Goal: Task Accomplishment & Management: Complete application form

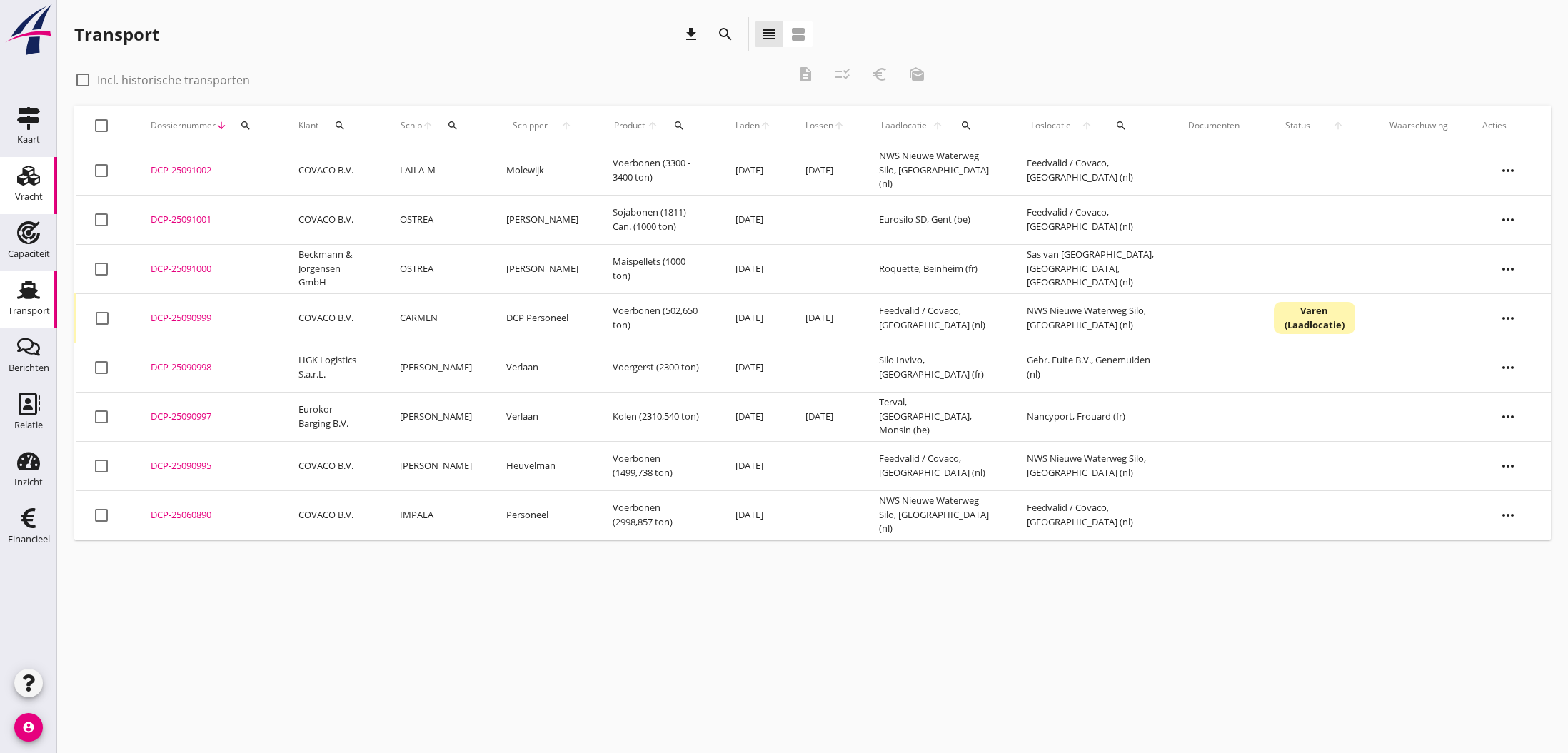
click at [21, 178] on use at bounding box center [29, 175] width 23 height 20
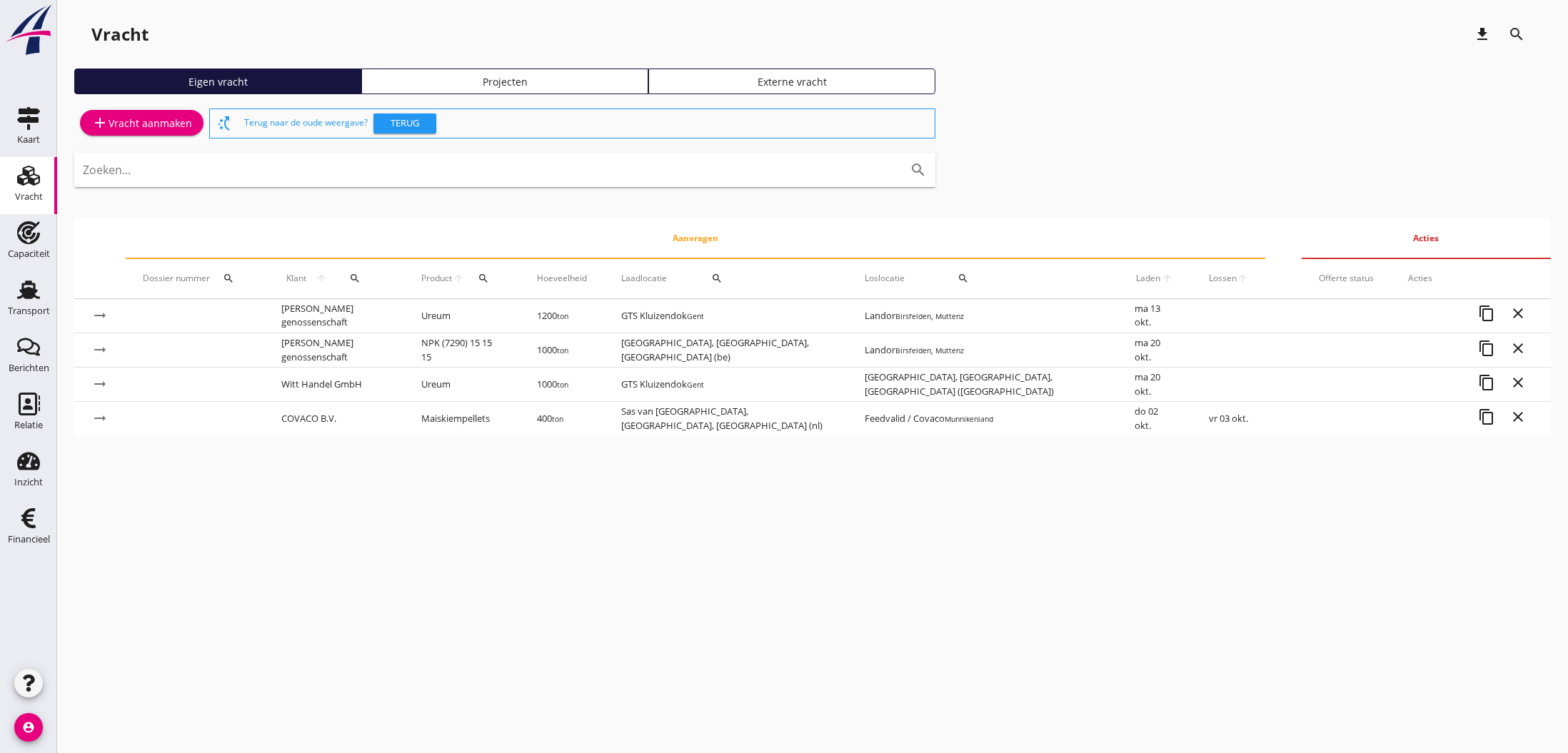
click at [140, 126] on div "add Vracht aanmaken" at bounding box center [141, 123] width 101 height 17
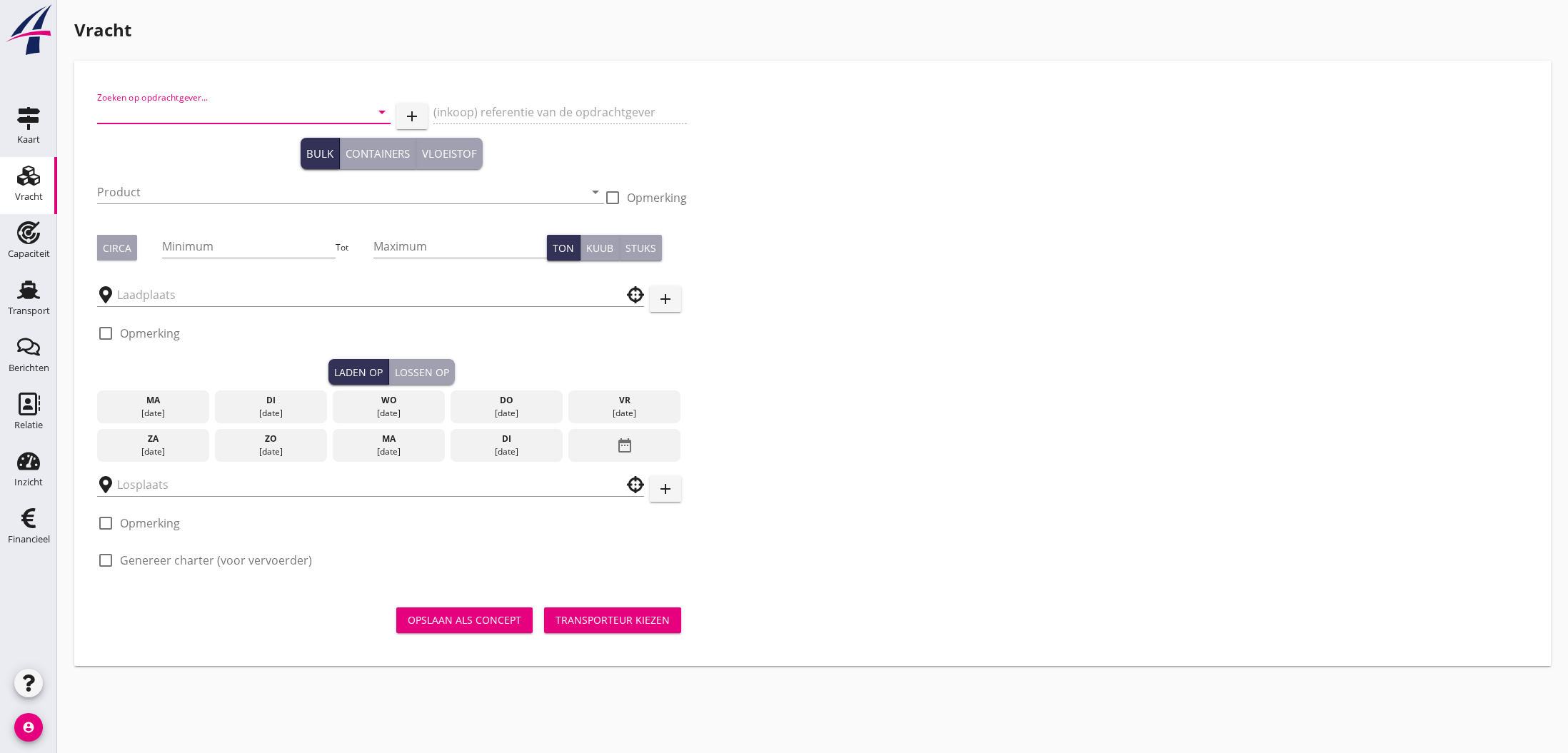
click at [144, 116] on input "Zoeken op opdrachtgever..." at bounding box center [224, 112] width 253 height 23
click at [163, 144] on div "ZUIDDAM B.V." at bounding box center [244, 147] width 272 height 17
type input "ZUIDDAM B.V."
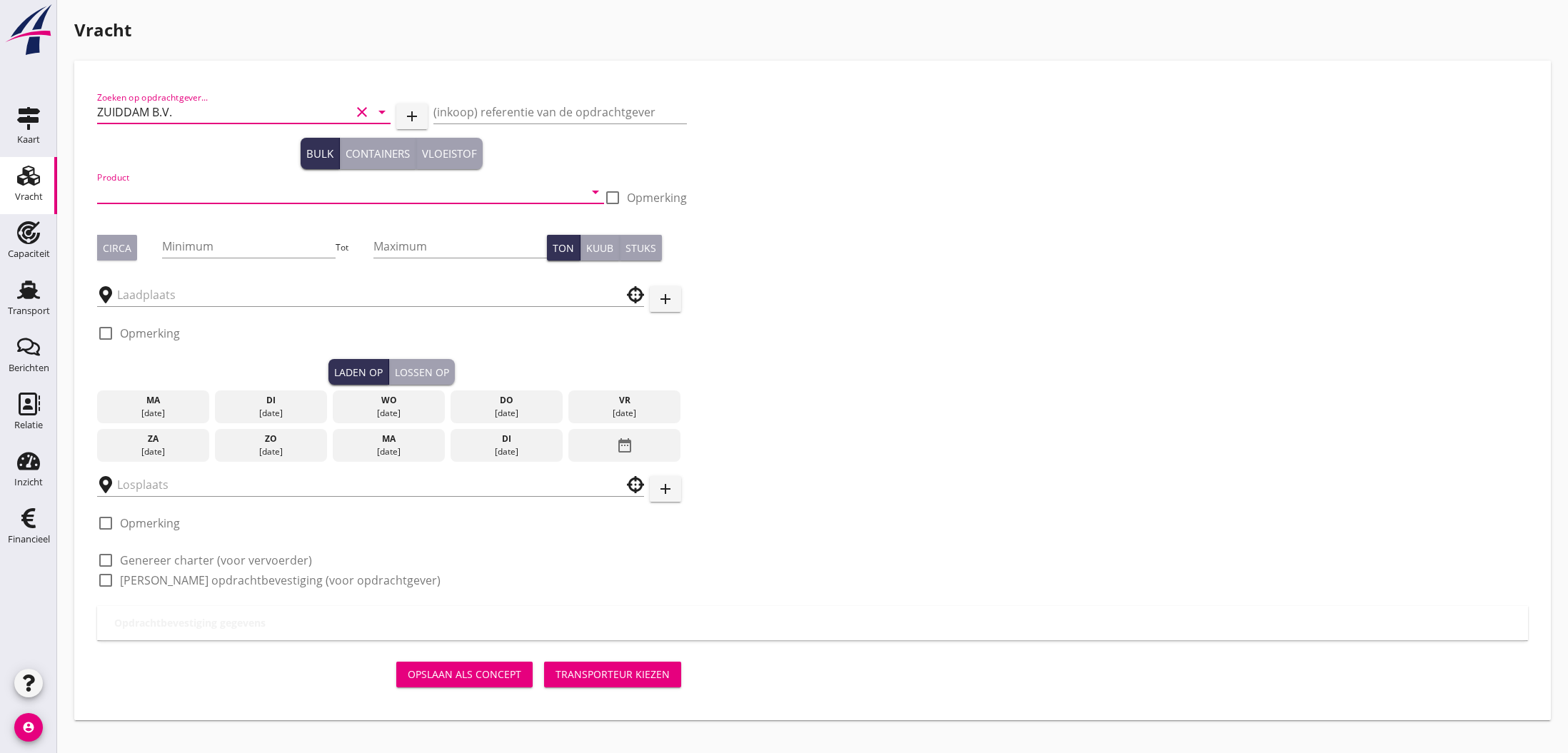
click at [201, 194] on input "Product" at bounding box center [341, 192] width 487 height 23
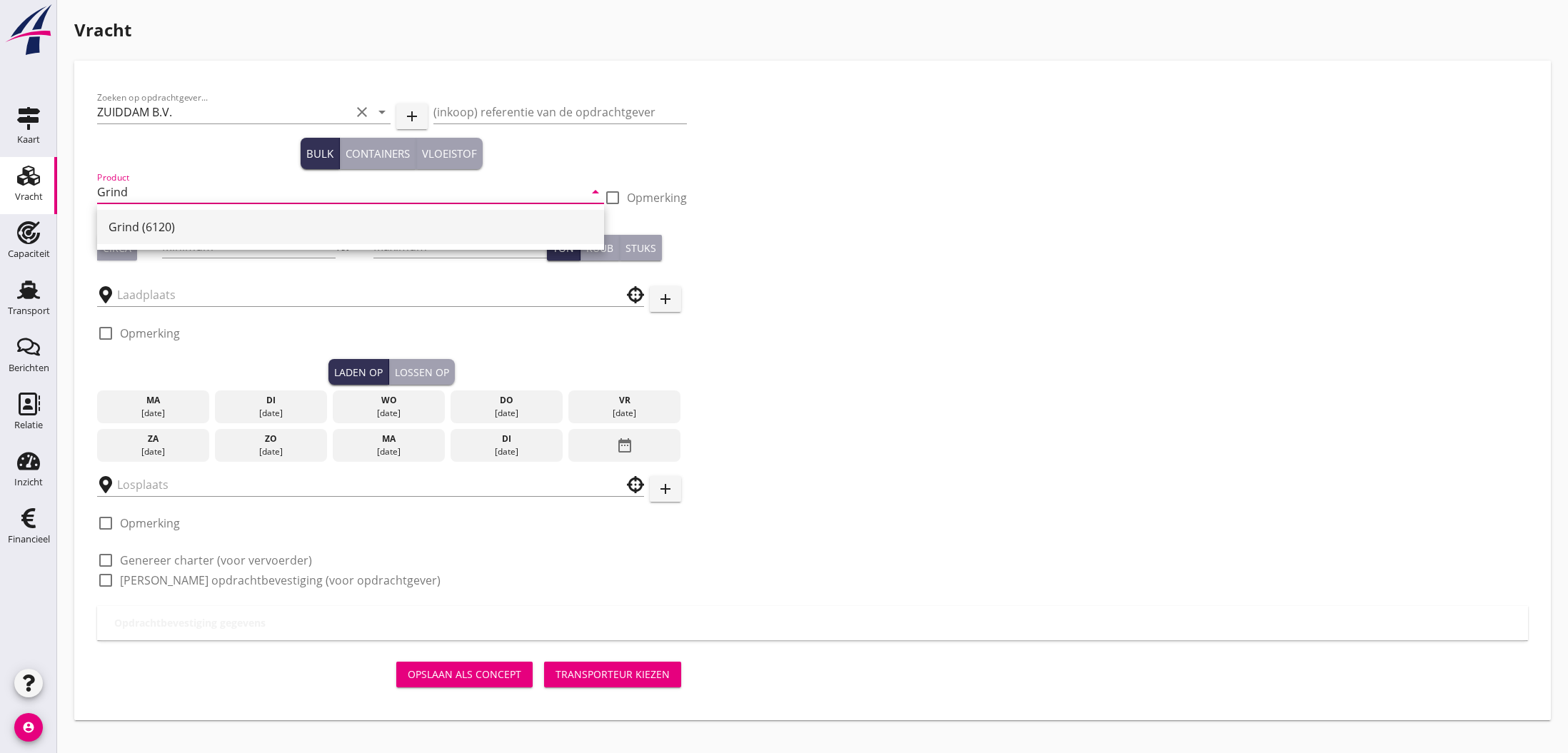
click at [185, 228] on div "Grind (6120)" at bounding box center [350, 227] width 484 height 17
type input "Grind (6120)"
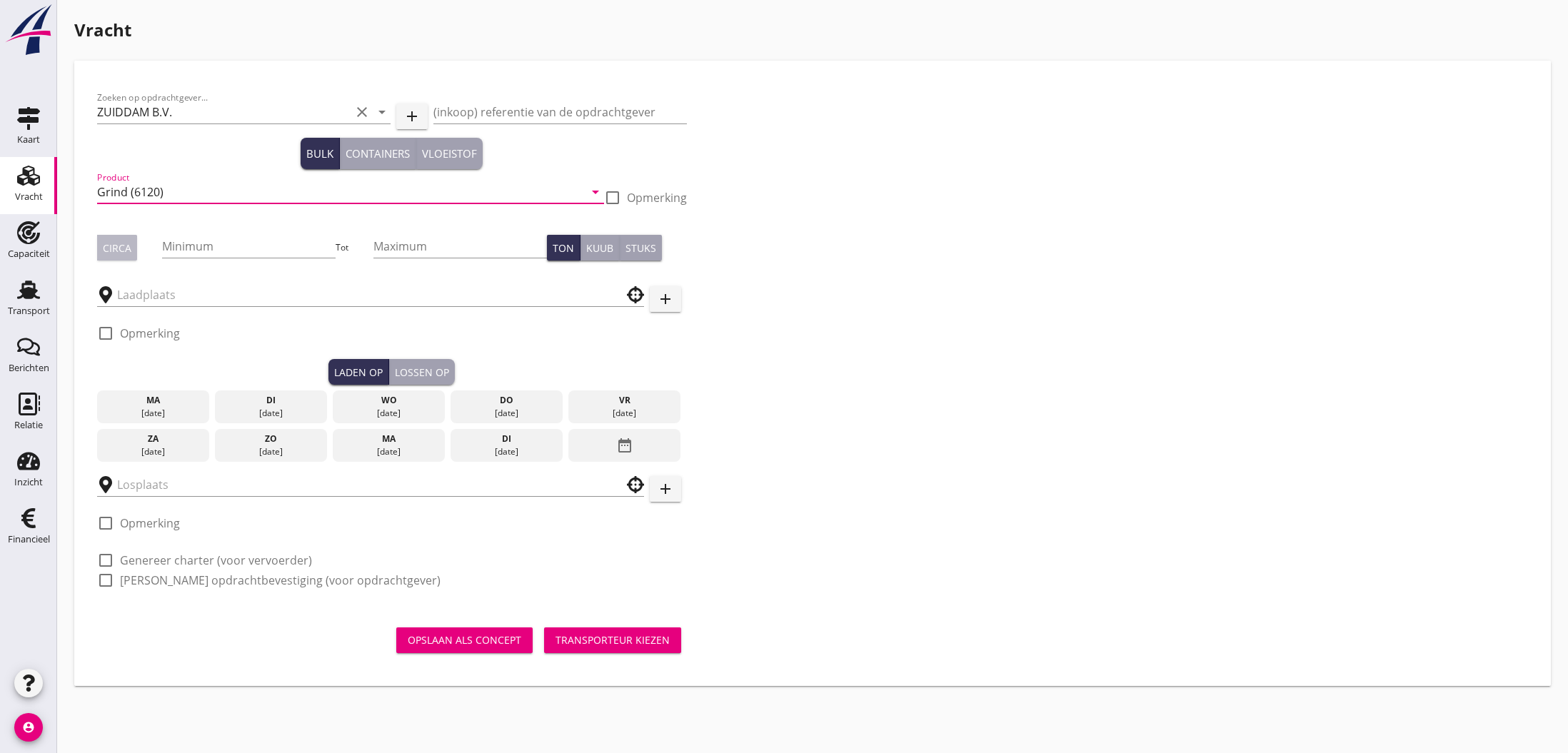
click at [120, 249] on div "Circa" at bounding box center [117, 248] width 29 height 15
click at [189, 246] on input "Minimum" at bounding box center [249, 246] width 173 height 23
type input "675"
click at [180, 294] on input "text" at bounding box center [360, 295] width 487 height 23
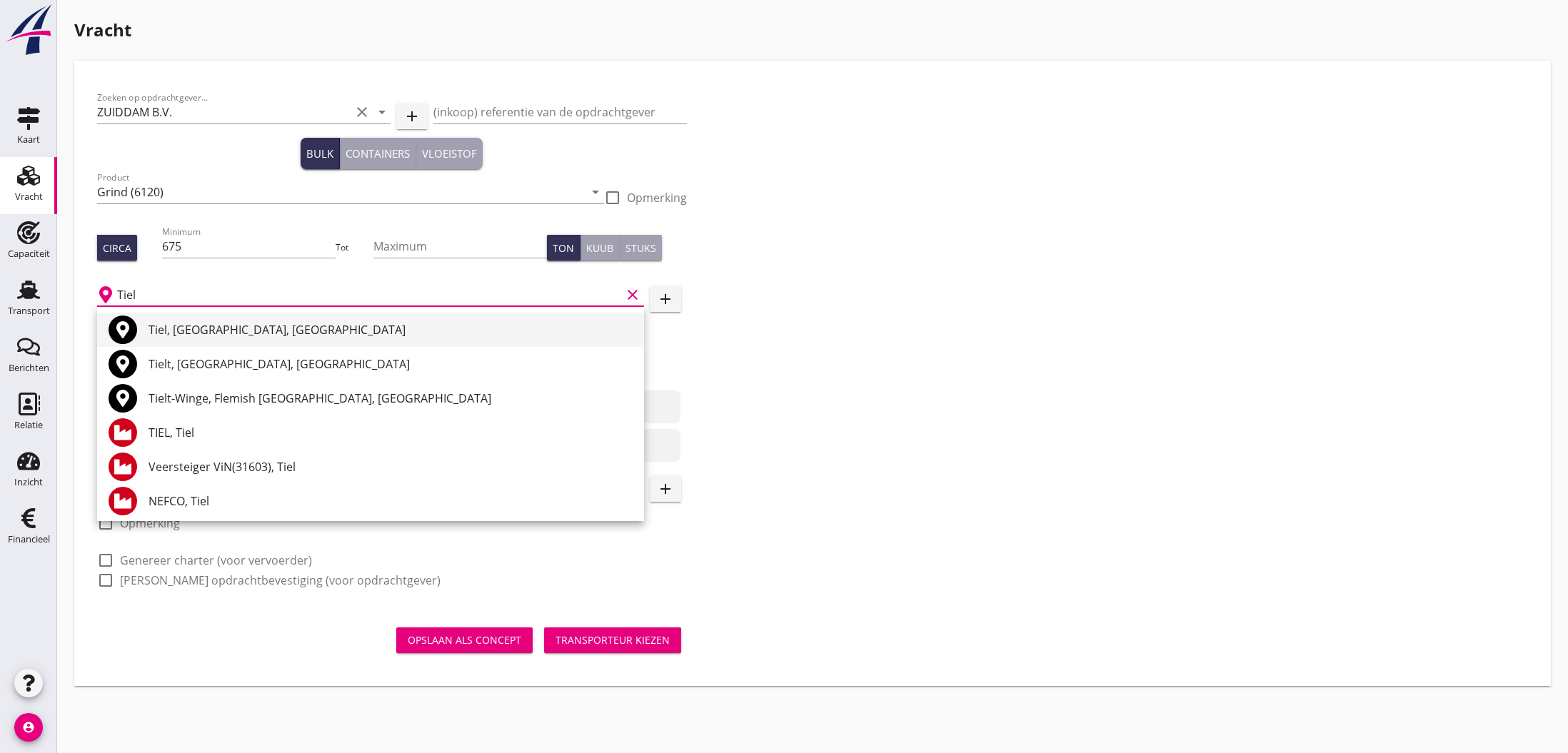
click at [169, 330] on div "Tiel, [GEOGRAPHIC_DATA], [GEOGRAPHIC_DATA]" at bounding box center [390, 330] width 484 height 17
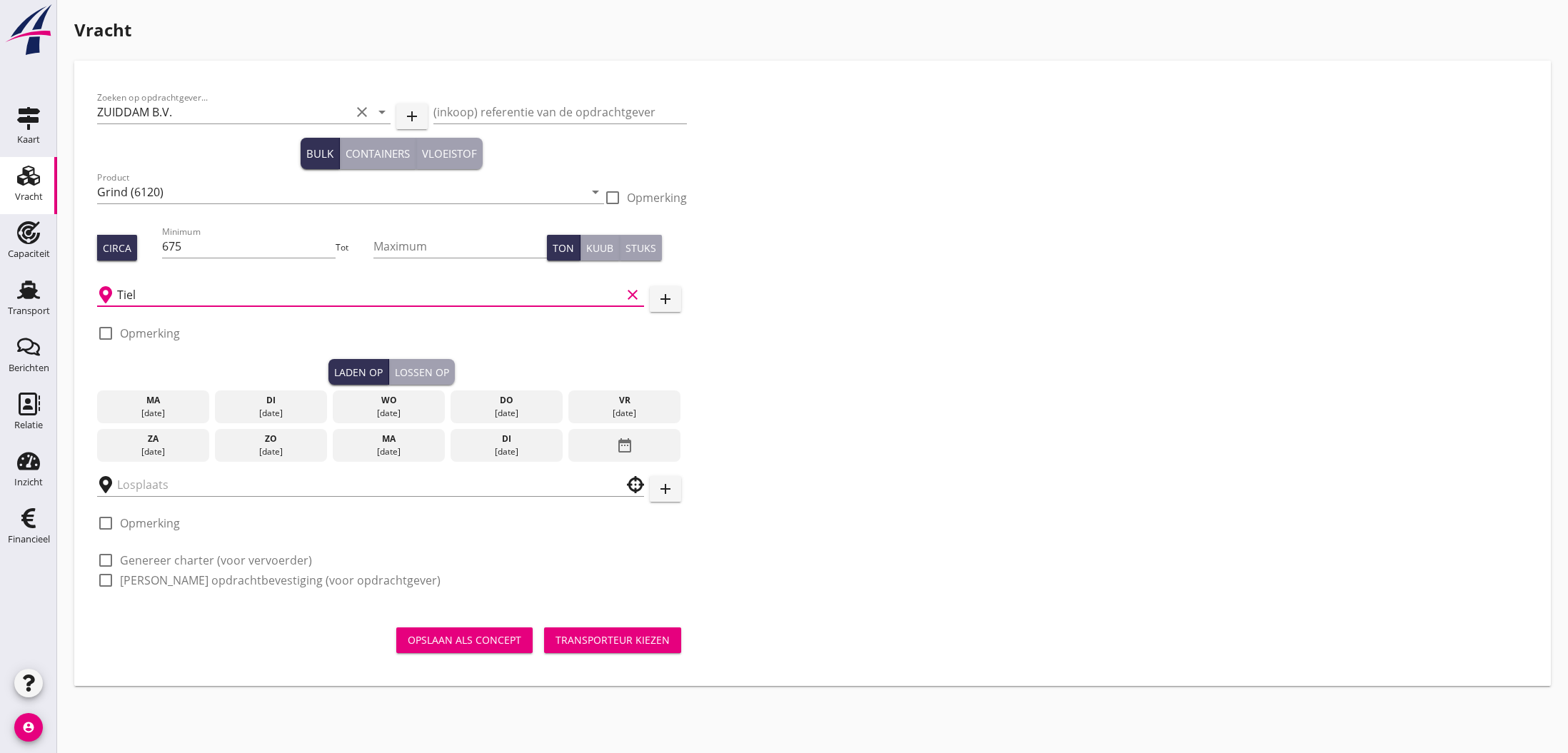
type input "Tiel, [GEOGRAPHIC_DATA], [GEOGRAPHIC_DATA]"
click at [265, 405] on div "di" at bounding box center [271, 401] width 105 height 13
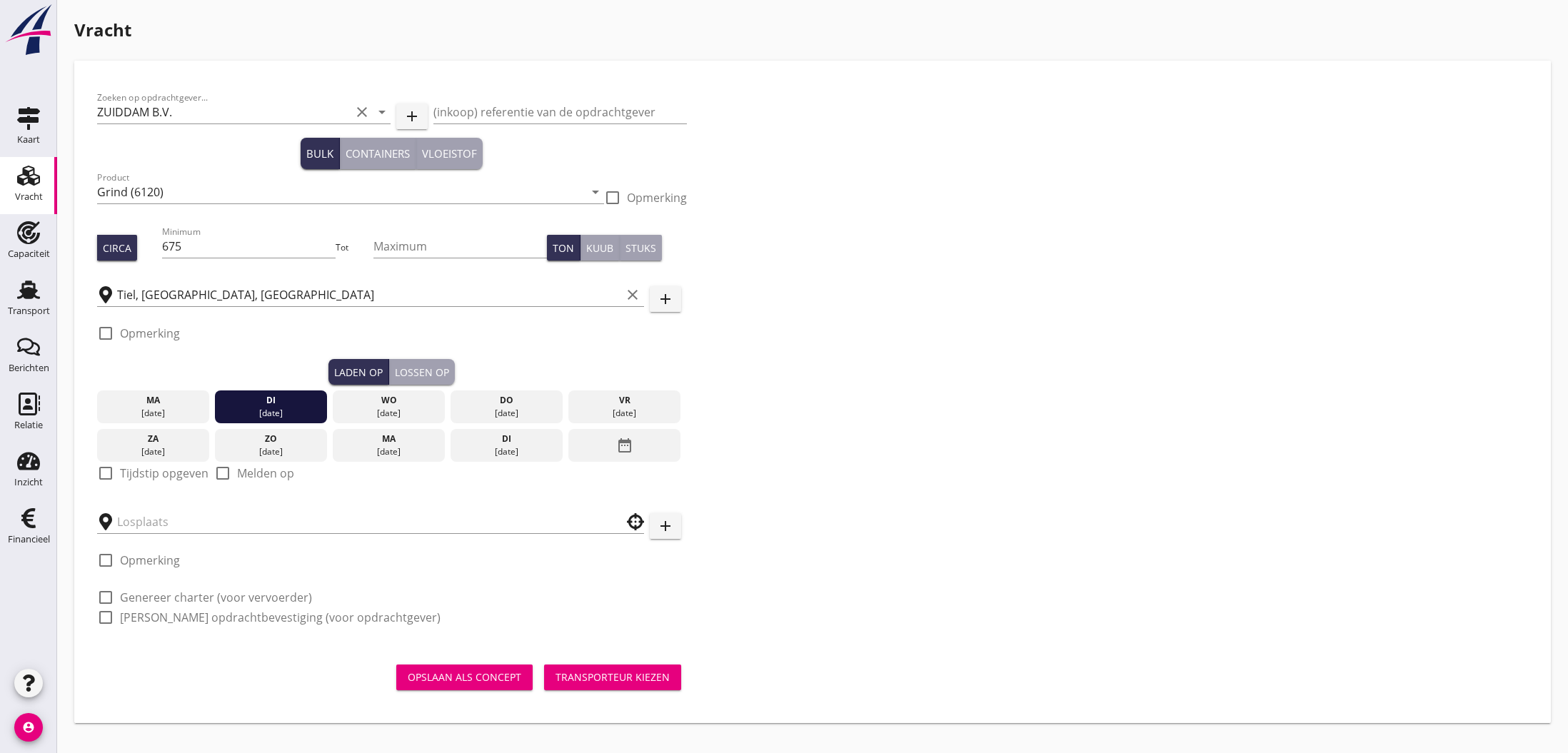
click at [138, 474] on label "Tijdstip opgeven" at bounding box center [164, 473] width 89 height 14
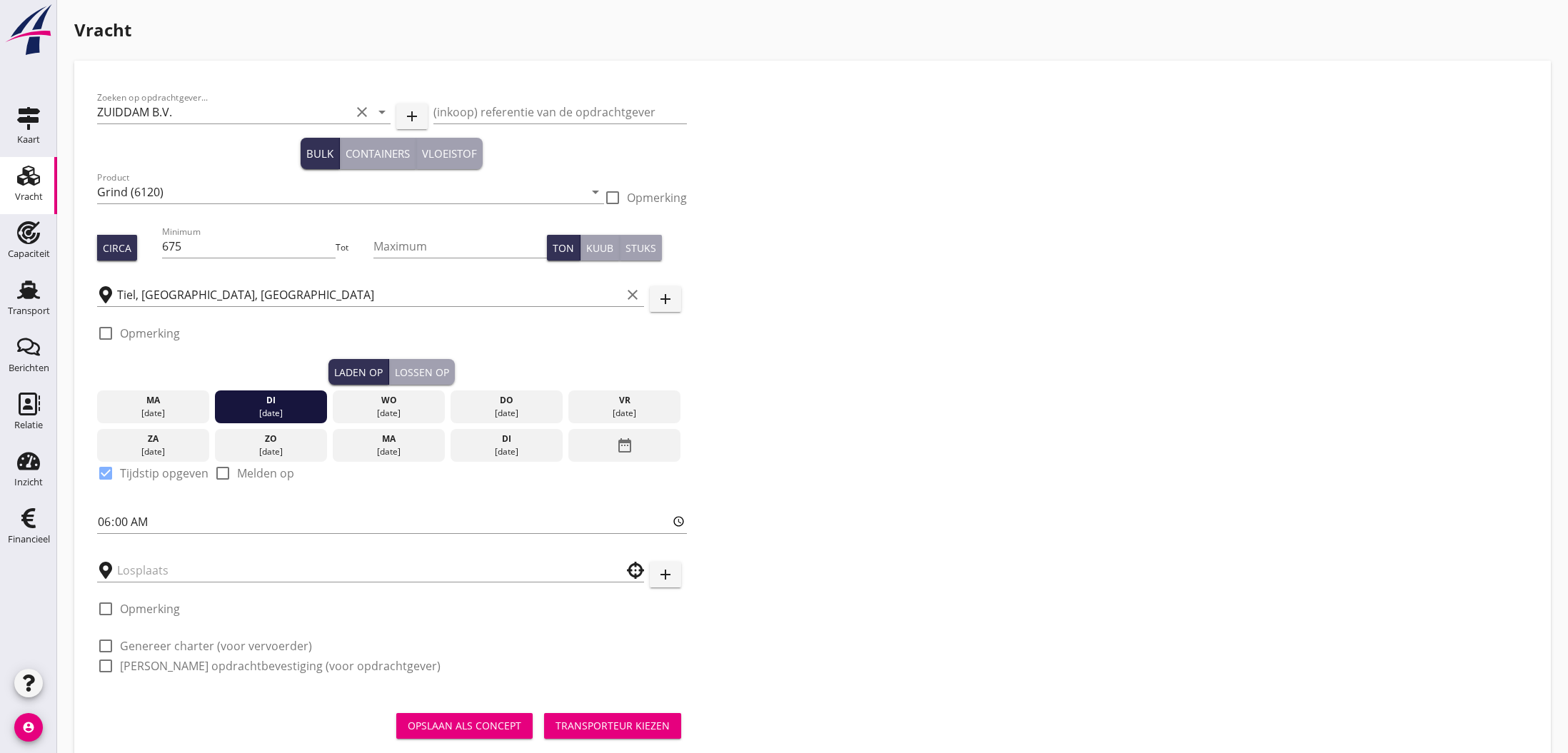
checkbox input "true"
click at [105, 527] on input "06:00" at bounding box center [392, 522] width 590 height 23
type input "13:00"
click at [158, 570] on input "text" at bounding box center [360, 570] width 487 height 23
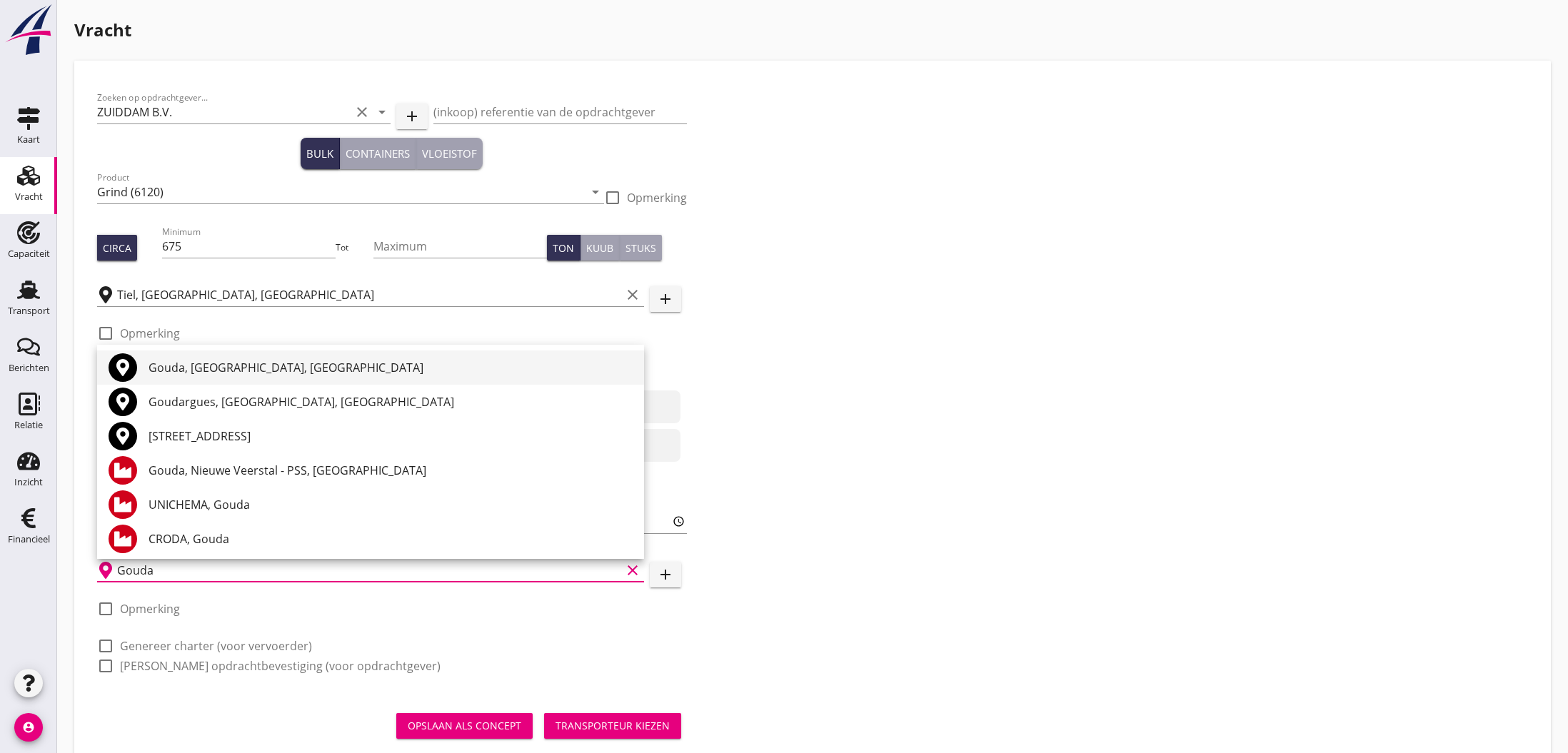
click at [232, 369] on div "Gouda, [GEOGRAPHIC_DATA], [GEOGRAPHIC_DATA]" at bounding box center [390, 368] width 484 height 17
type input "Gouda, [GEOGRAPHIC_DATA], [GEOGRAPHIC_DATA]"
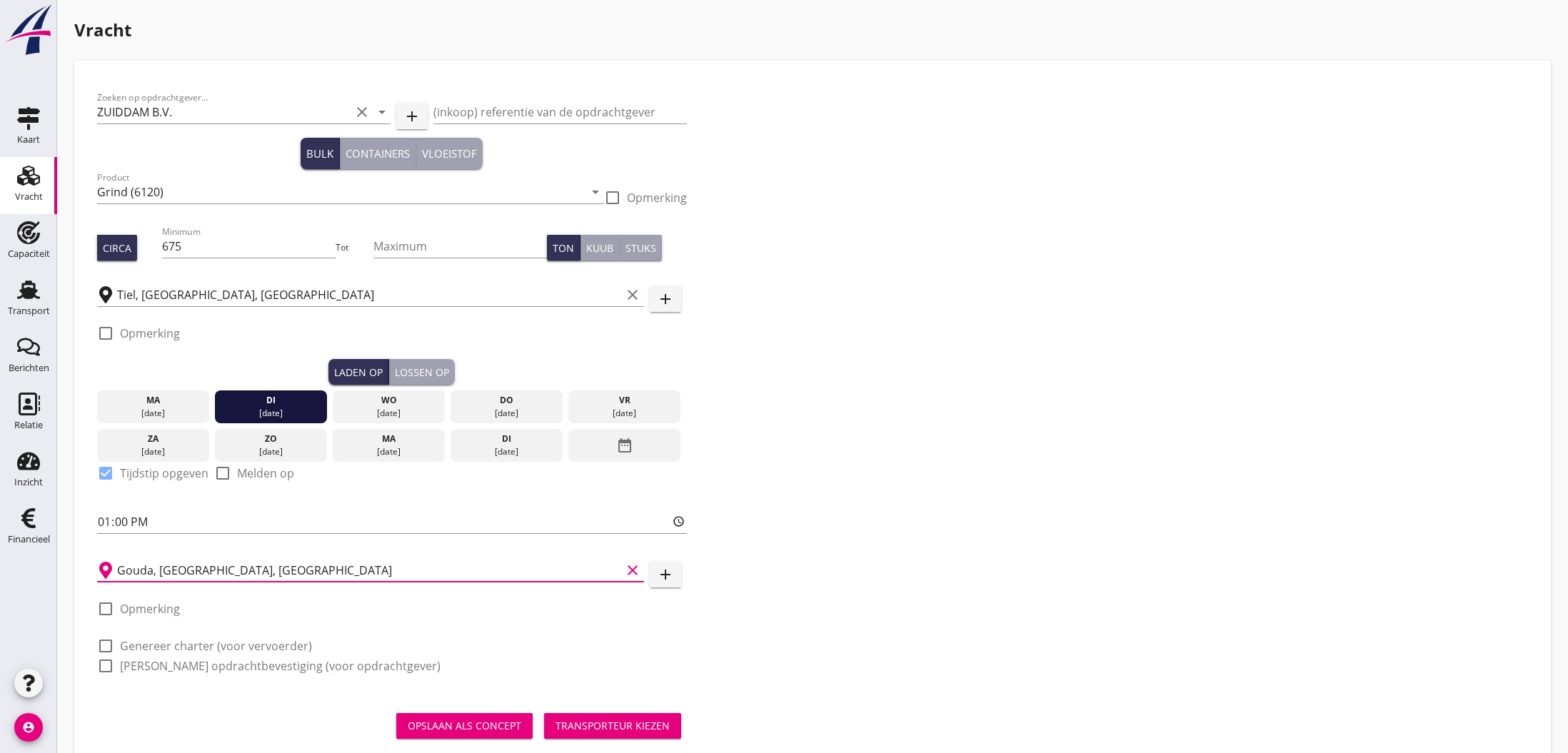
click at [419, 374] on div "Lossen op" at bounding box center [422, 372] width 55 height 15
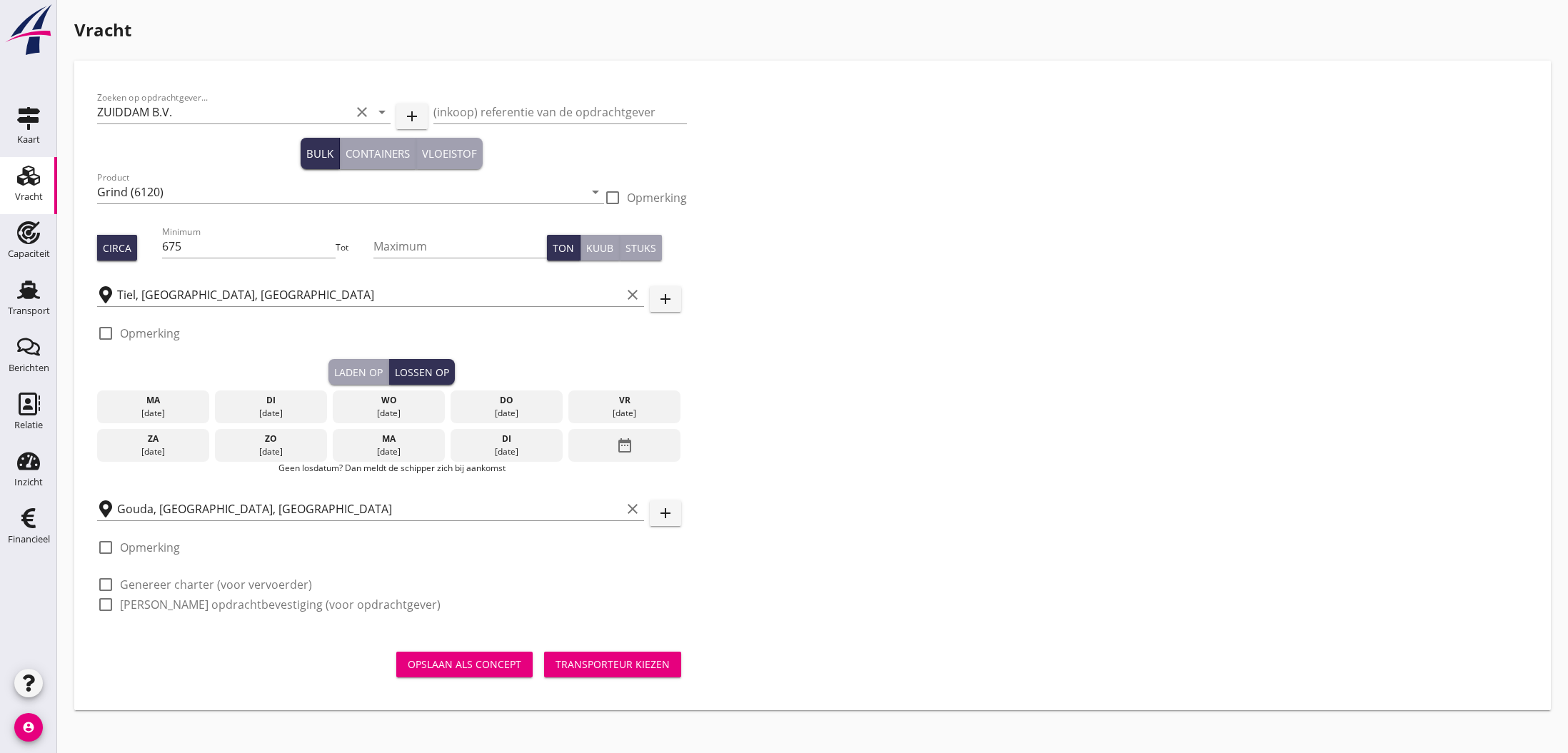
click at [394, 409] on div "[DATE]" at bounding box center [389, 413] width 105 height 13
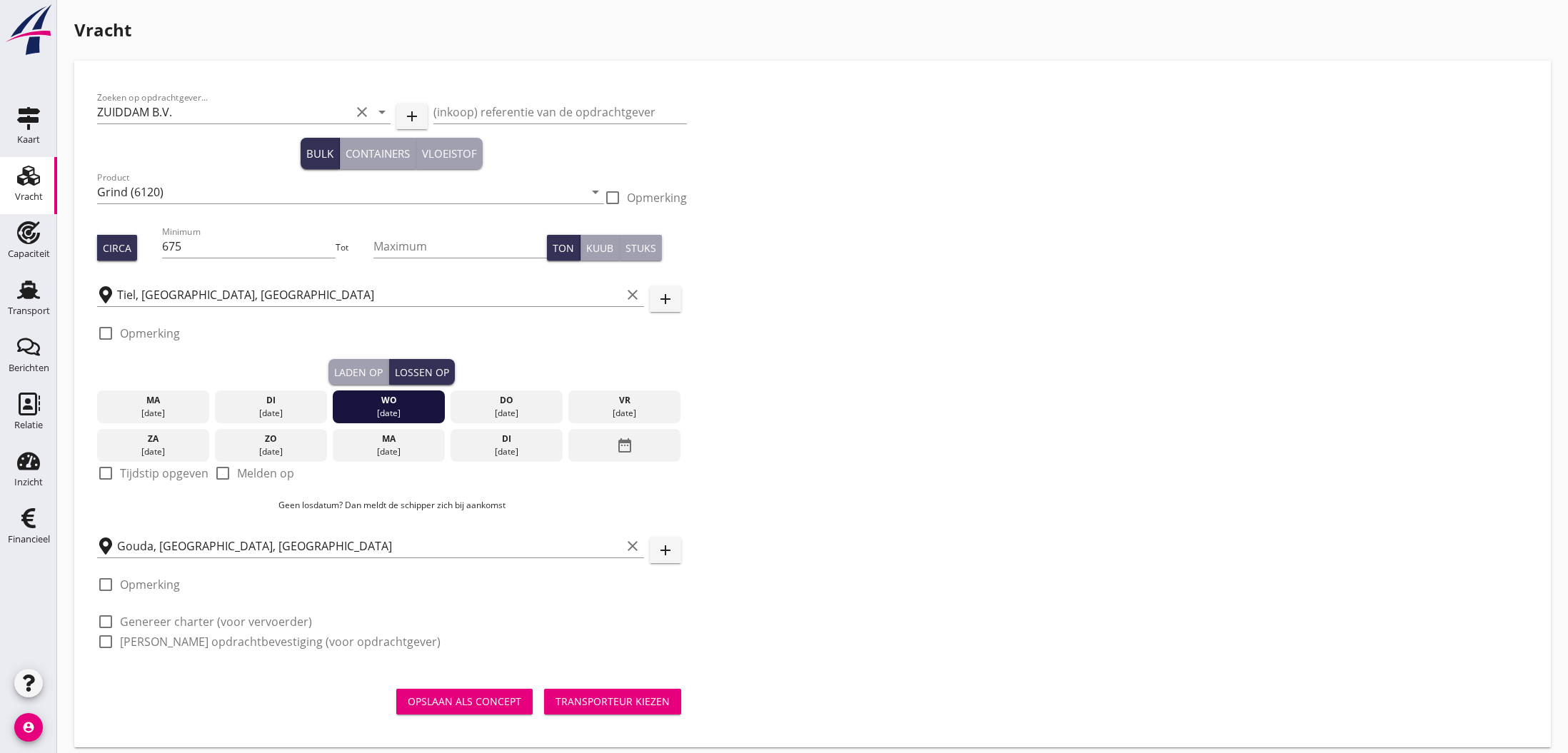
click at [144, 588] on label "Opmerking" at bounding box center [150, 584] width 60 height 14
checkbox input "true"
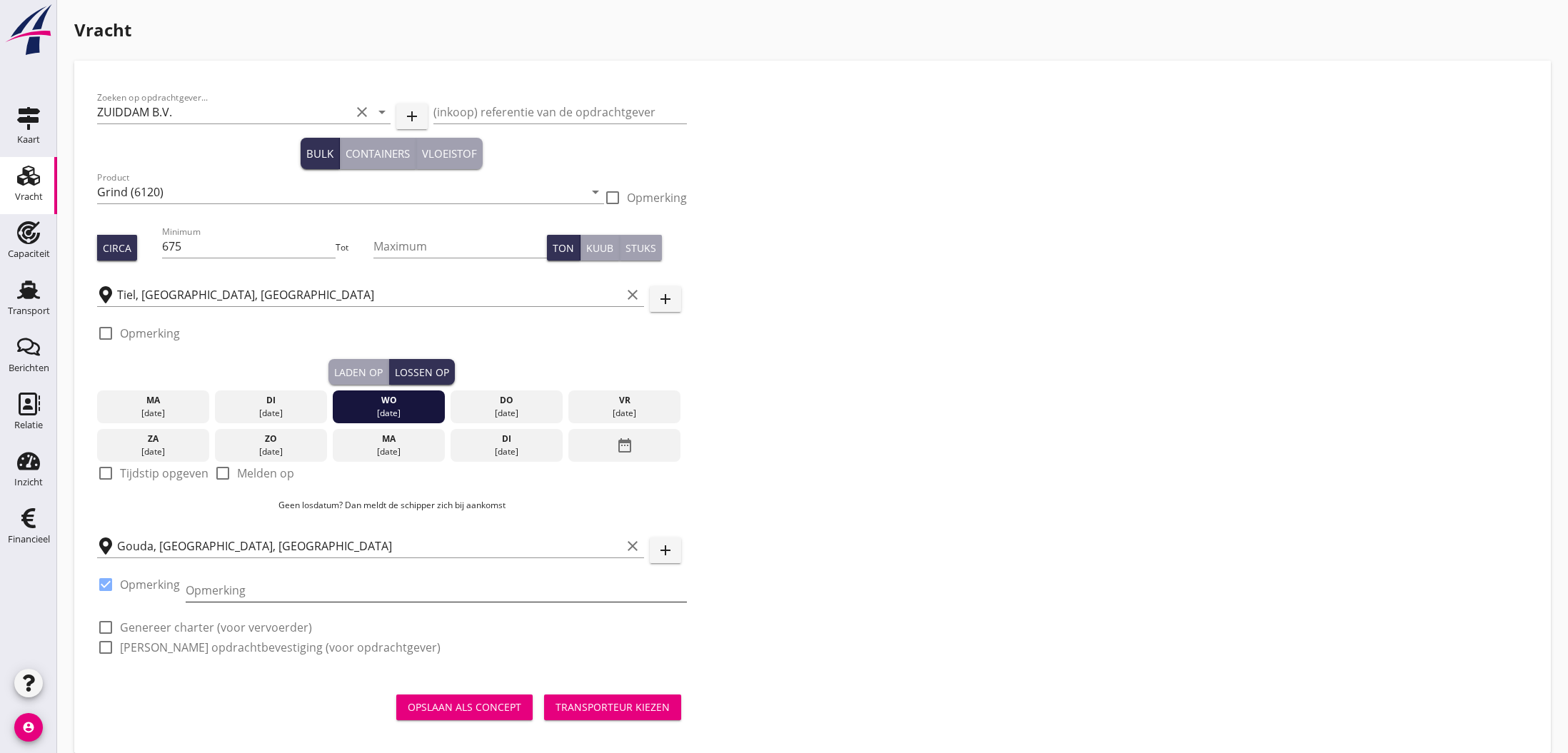
click at [237, 592] on input "Opmerking" at bounding box center [436, 590] width 501 height 23
type input "Garantie 24.09 ledig."
click at [623, 709] on div "Transporteur kiezen" at bounding box center [613, 707] width 114 height 15
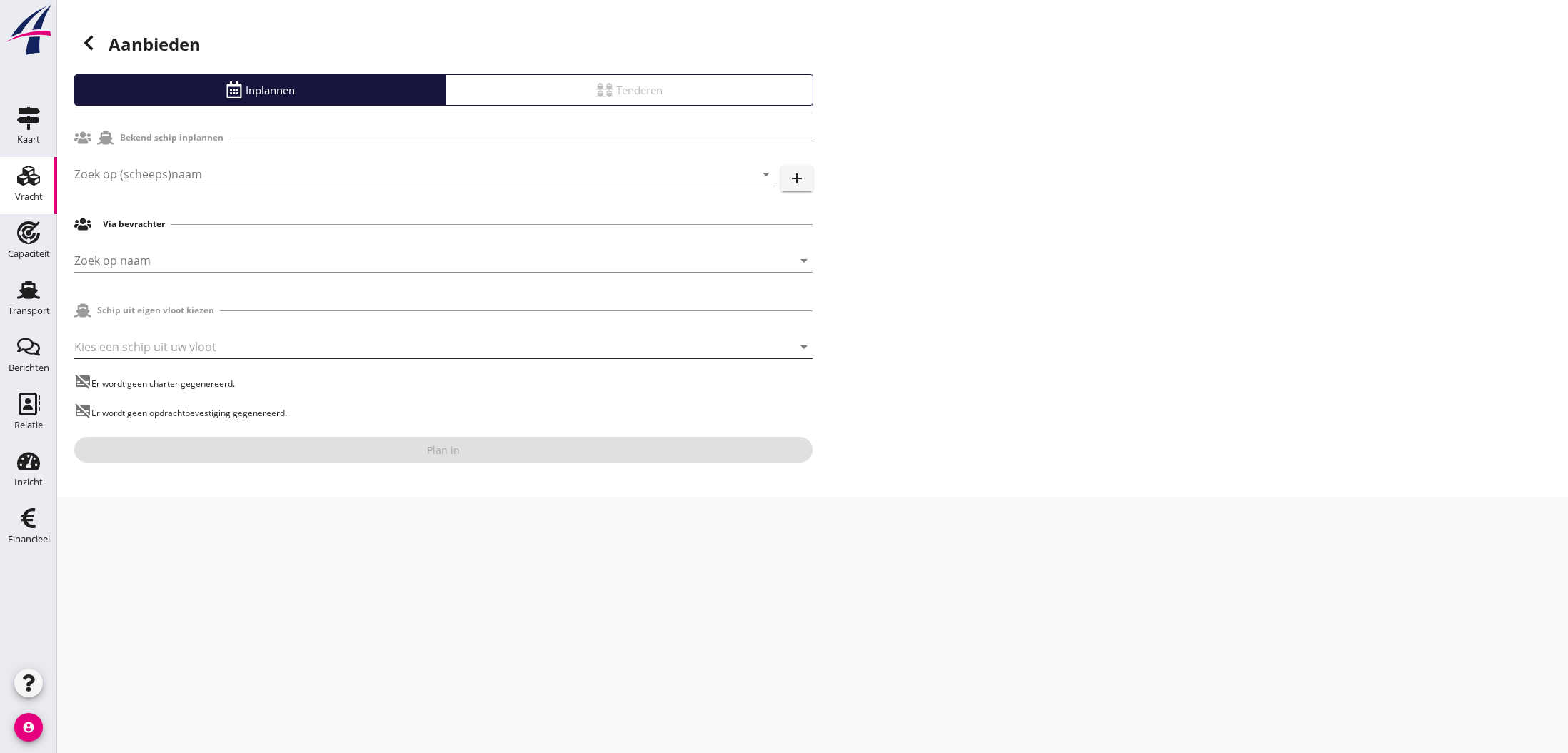
click at [146, 351] on div at bounding box center [424, 347] width 698 height 23
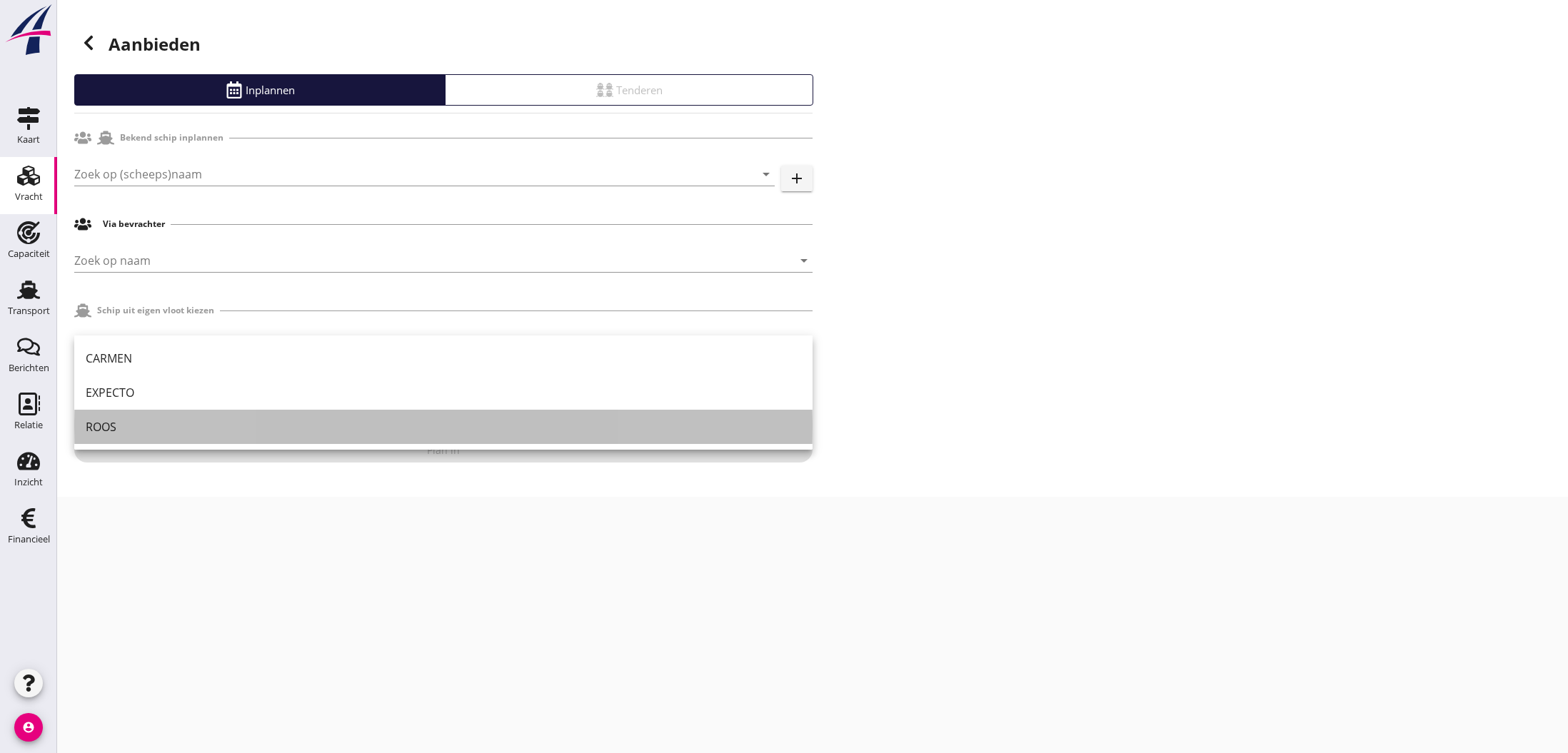
click at [129, 424] on div "ROOS" at bounding box center [443, 427] width 716 height 17
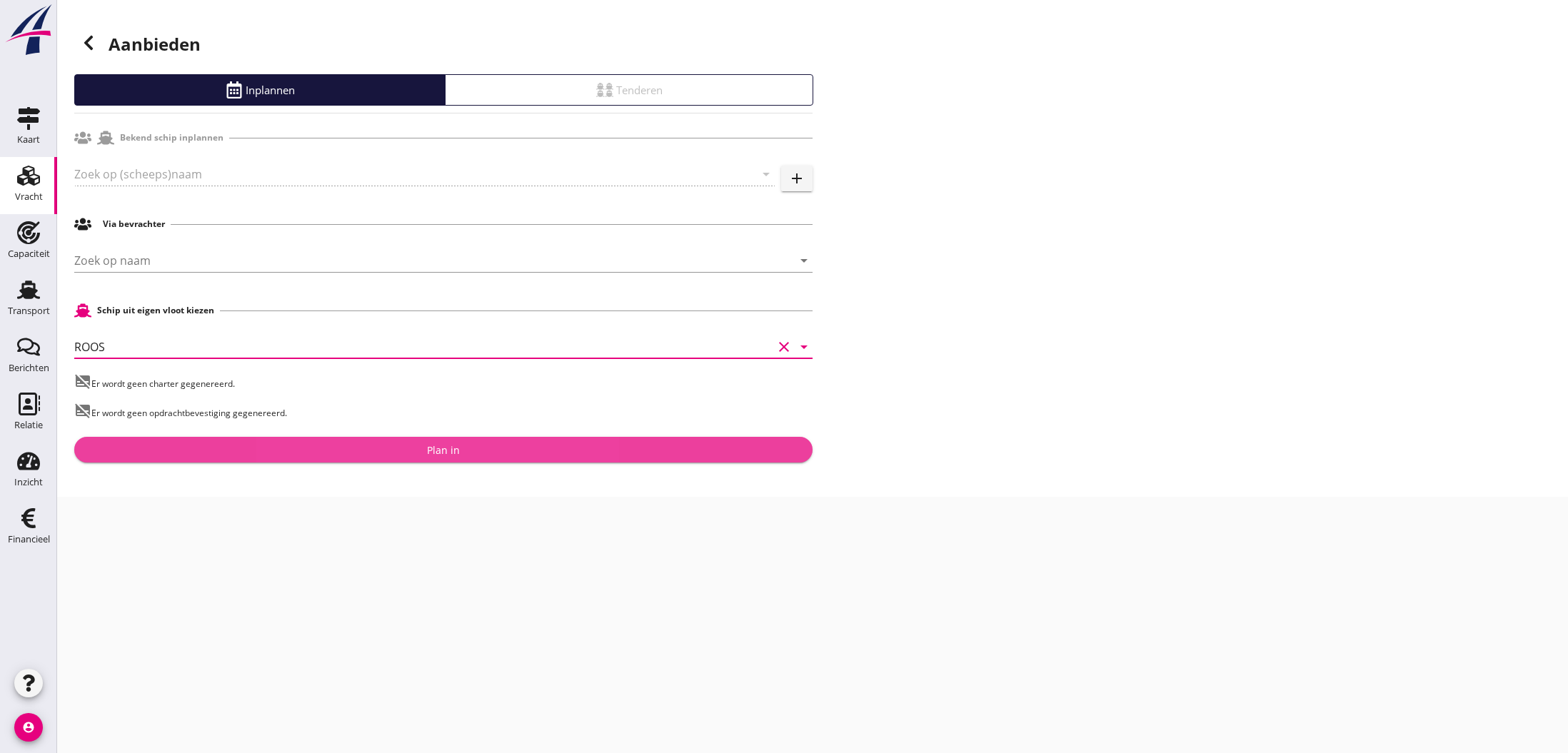
click at [464, 451] on div "Plan in" at bounding box center [443, 450] width 716 height 15
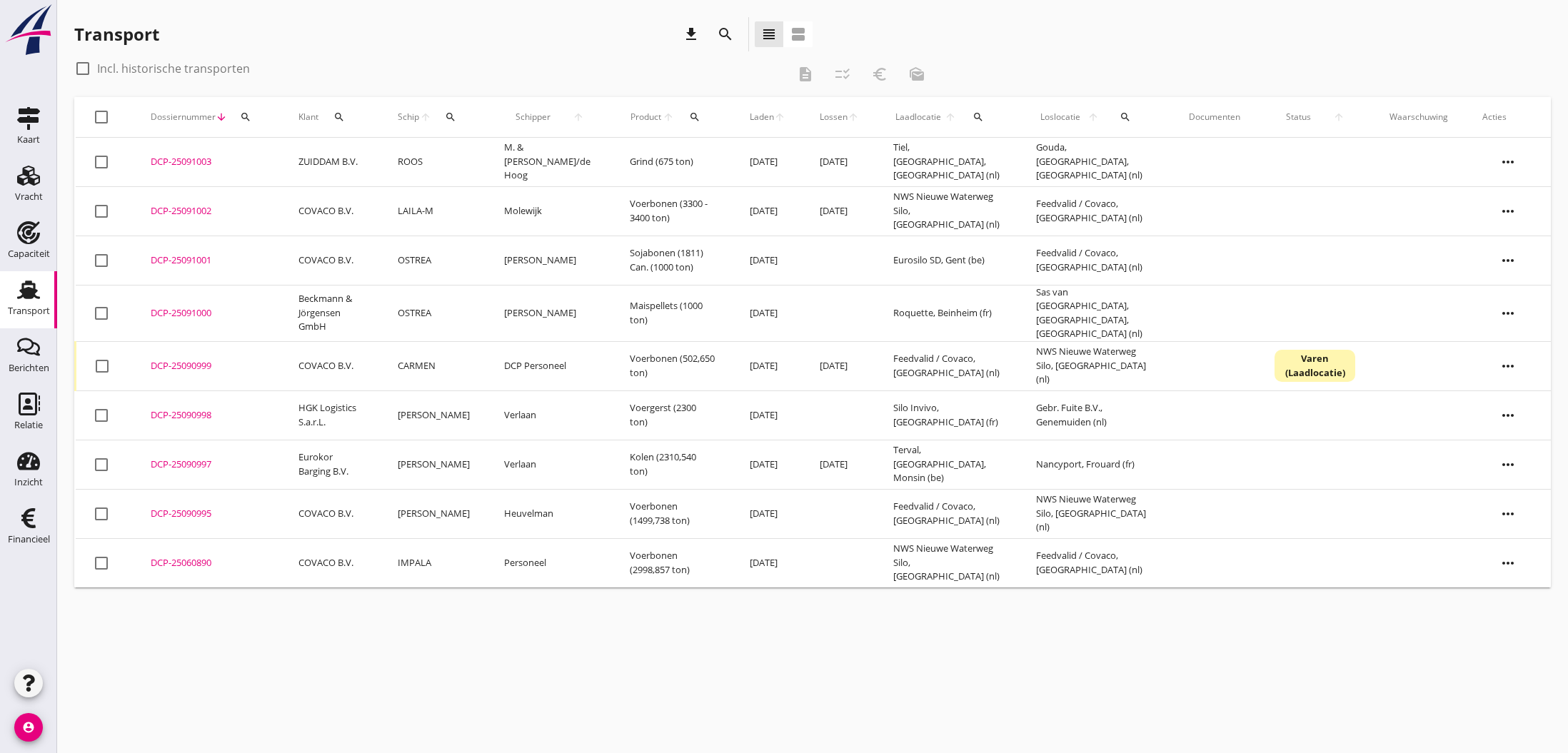
click at [182, 163] on div "DCP-25091003" at bounding box center [207, 162] width 113 height 14
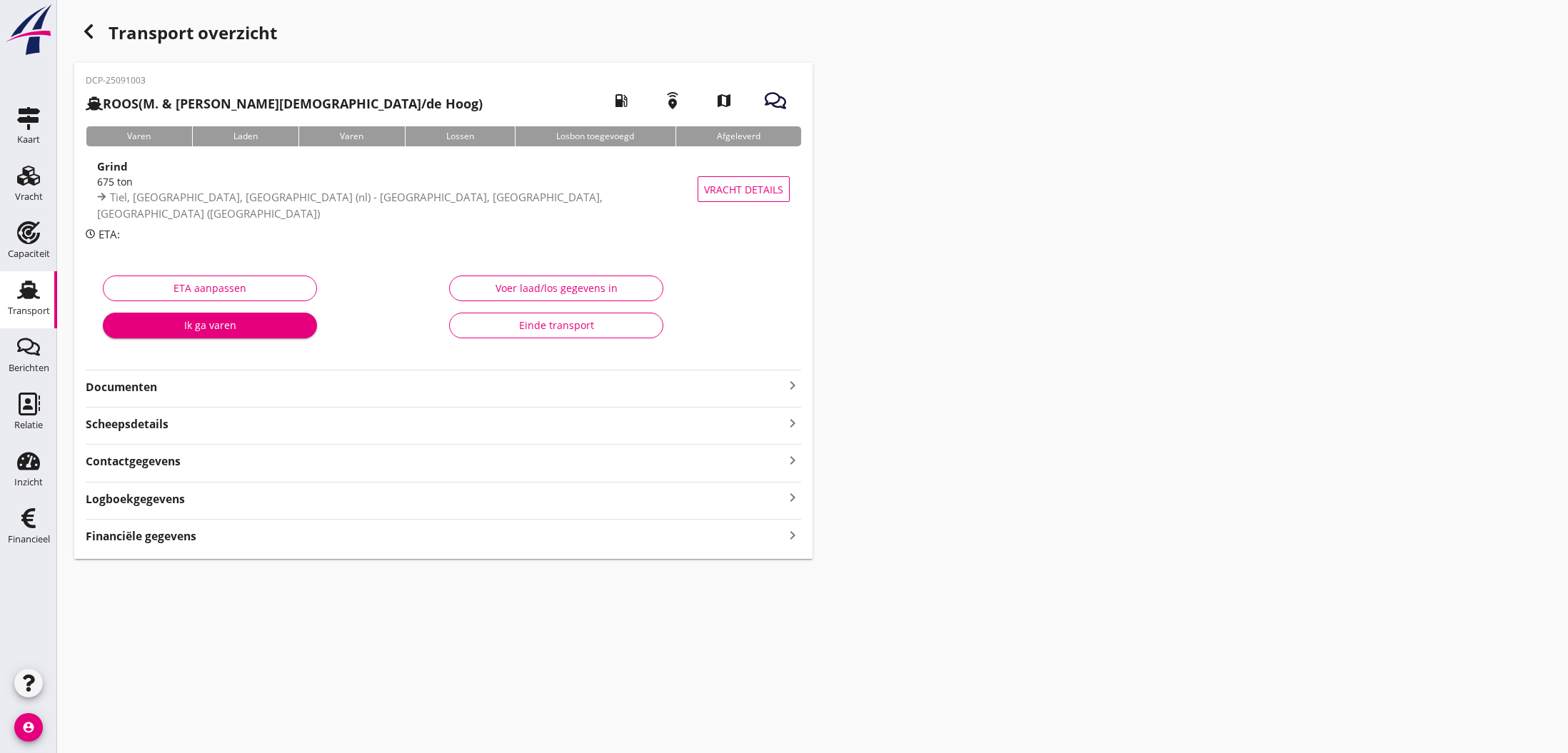
click at [793, 388] on icon "keyboard_arrow_right" at bounding box center [793, 386] width 17 height 17
click at [306, 408] on div at bounding box center [443, 407] width 716 height 11
click at [348, 652] on div "cancel You are impersonating another user. Transport overzicht DCP-25091003 ROO…" at bounding box center [813, 376] width 1511 height 753
click at [86, 29] on use "button" at bounding box center [88, 32] width 9 height 14
